Goal: Find specific page/section: Find specific page/section

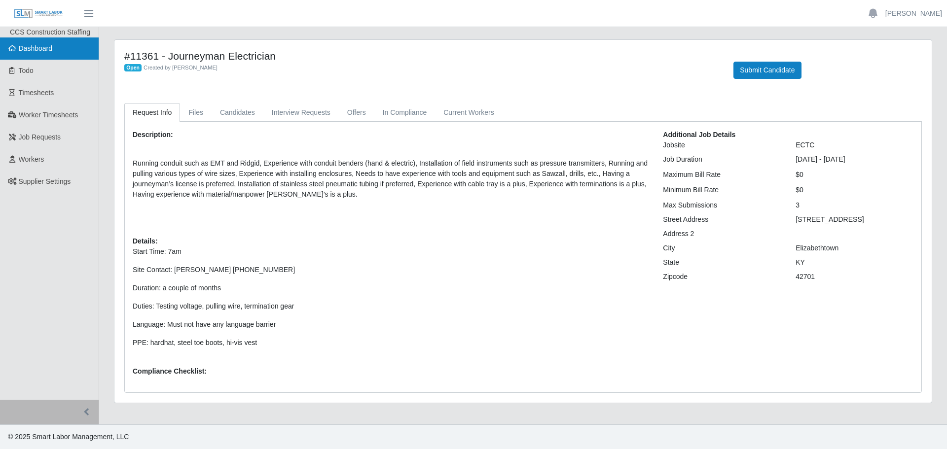
click at [52, 55] on link "Dashboard" at bounding box center [49, 48] width 99 height 22
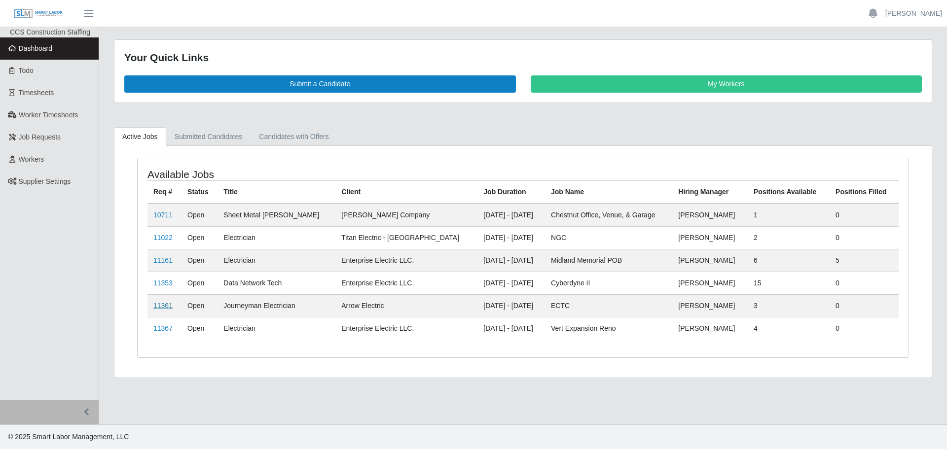
click at [159, 307] on link "11361" at bounding box center [162, 306] width 19 height 8
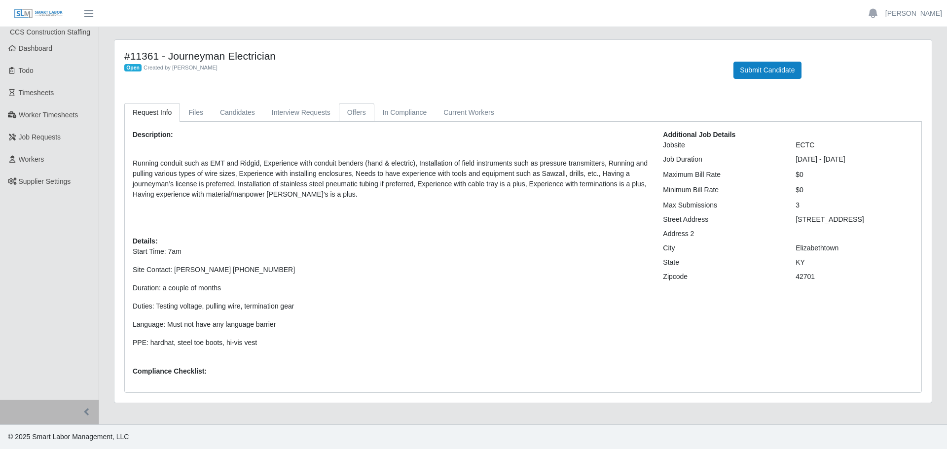
click at [368, 114] on link "Offers" at bounding box center [357, 112] width 36 height 19
